Goal: Complete application form

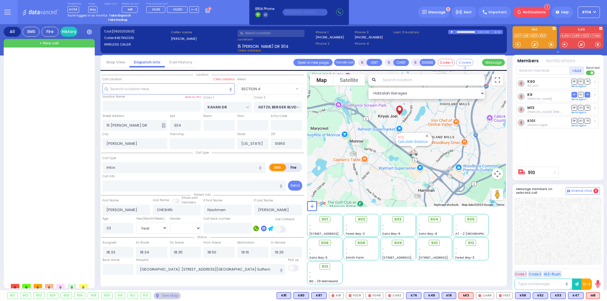
select select "SECTION 4"
select select "Year"
select select "[DEMOGRAPHIC_DATA]"
click at [524, 13] on div "Notifications 1" at bounding box center [531, 12] width 37 height 11
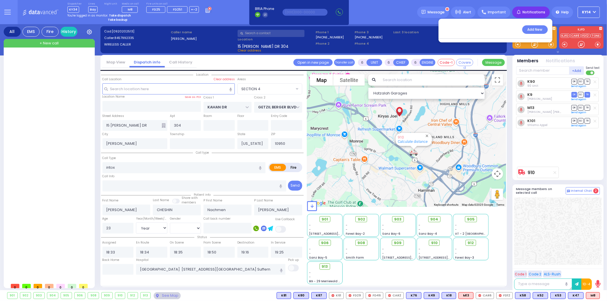
drag, startPoint x: 524, startPoint y: 12, endPoint x: 525, endPoint y: 15, distance: 3.2
click at [524, 13] on div "Notifications 1" at bounding box center [530, 12] width 37 height 11
